Goal: Transaction & Acquisition: Purchase product/service

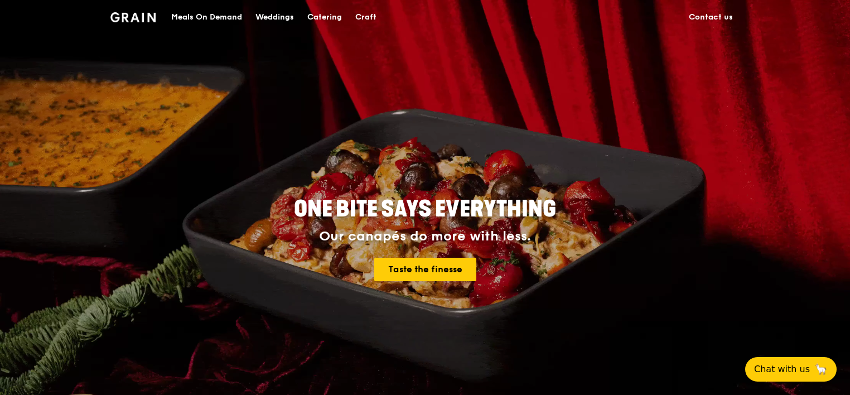
click at [326, 16] on div "Catering" at bounding box center [324, 17] width 35 height 33
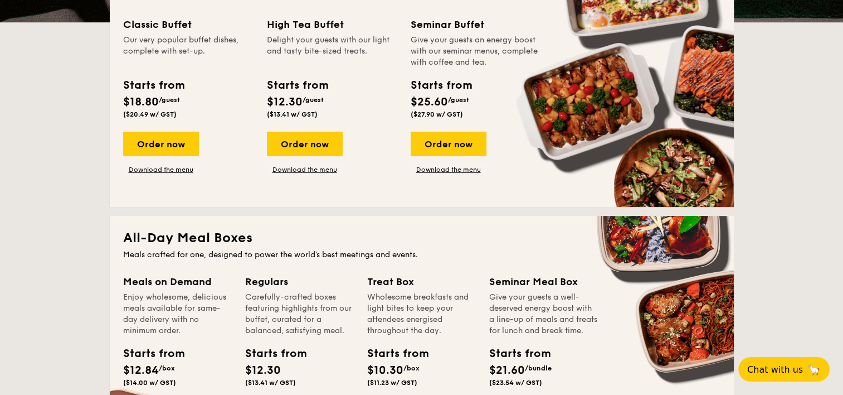
scroll to position [223, 0]
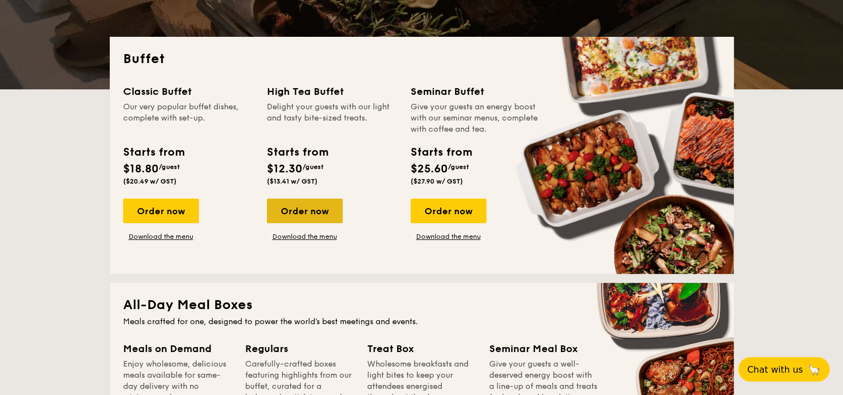
click at [297, 218] on div "Order now" at bounding box center [305, 210] width 76 height 25
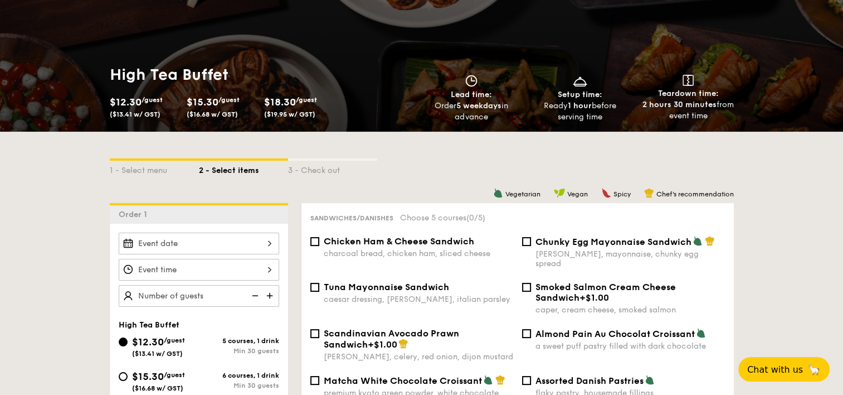
scroll to position [223, 0]
